Goal: Use online tool/utility

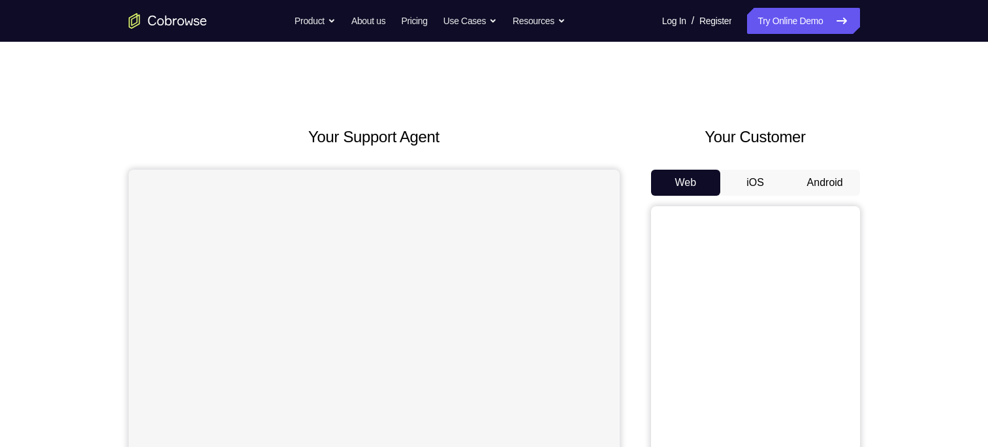
click at [820, 180] on button "Android" at bounding box center [825, 183] width 70 height 26
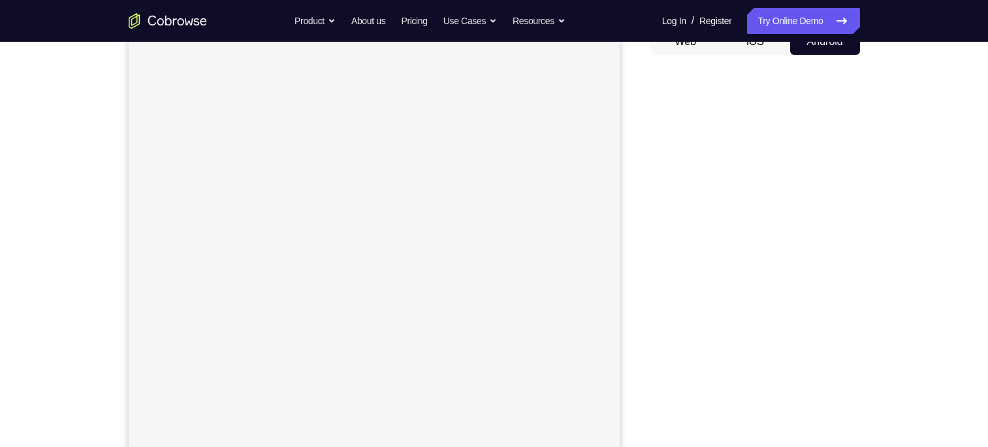
scroll to position [141, 0]
click at [791, 22] on link "Try Online Demo" at bounding box center [803, 21] width 112 height 26
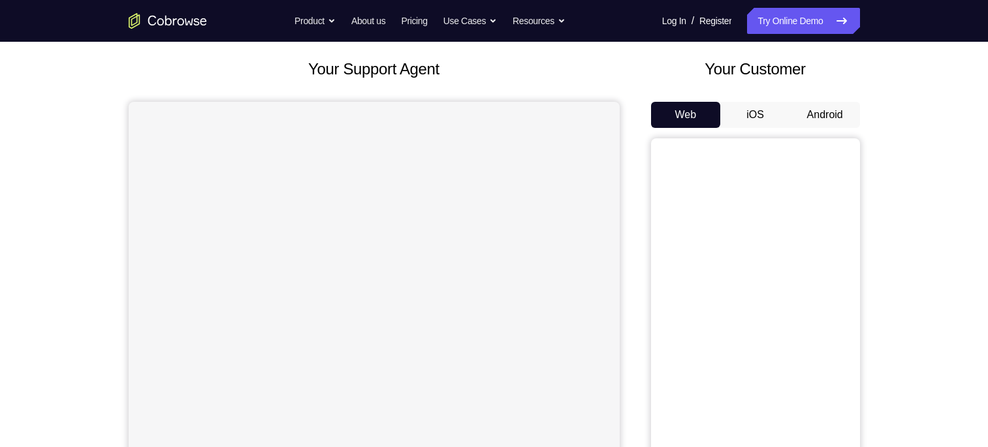
scroll to position [64, 0]
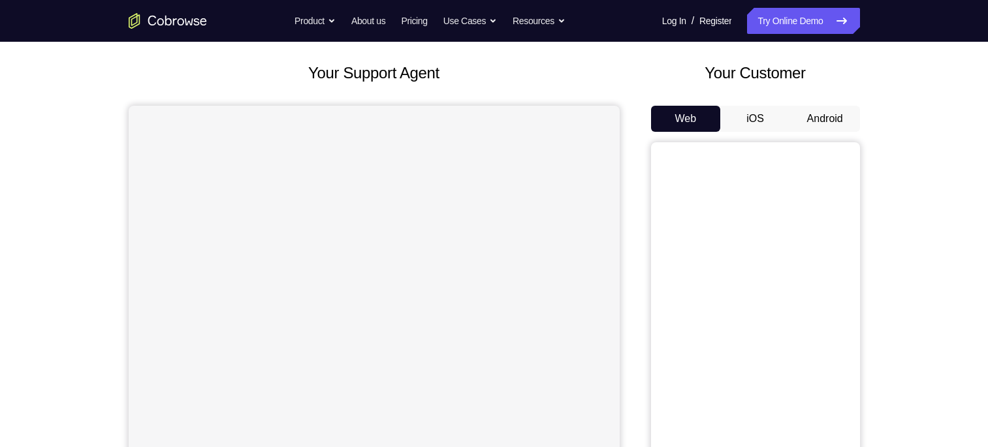
click at [819, 114] on button "Android" at bounding box center [825, 119] width 70 height 26
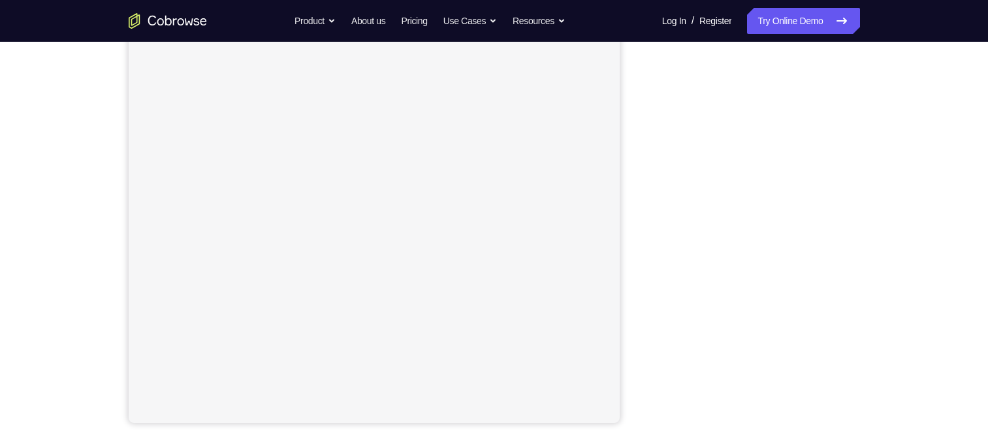
scroll to position [185, 0]
